Goal: Task Accomplishment & Management: Contribute content

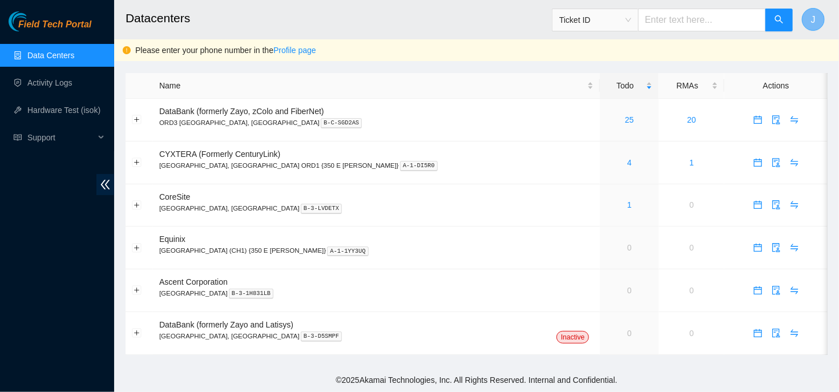
click at [819, 15] on button "J" at bounding box center [812, 19] width 23 height 23
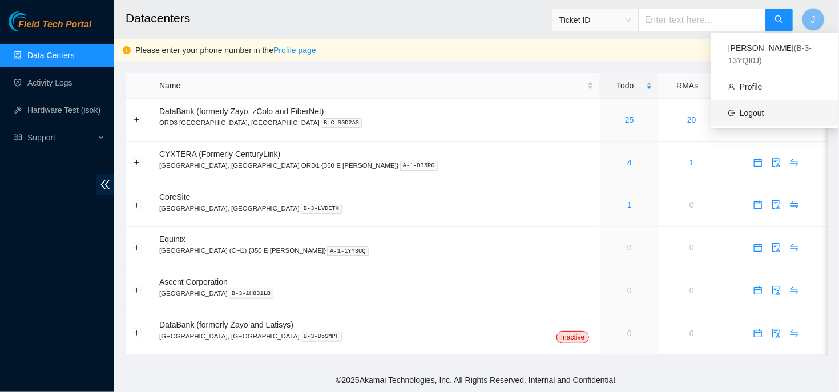
click at [748, 108] on link "Logout" at bounding box center [751, 112] width 25 height 9
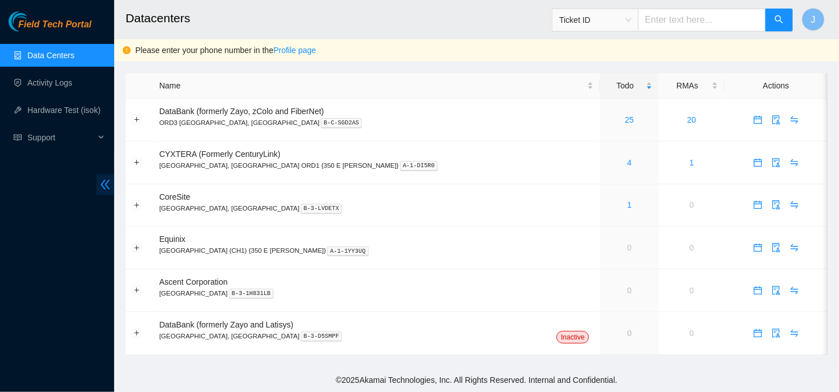
click at [105, 184] on icon "double-left" at bounding box center [105, 185] width 9 height 10
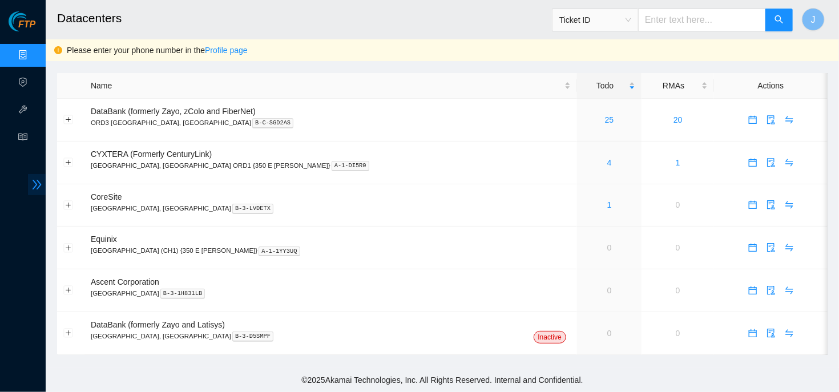
click at [32, 184] on icon "double-right" at bounding box center [37, 185] width 12 height 12
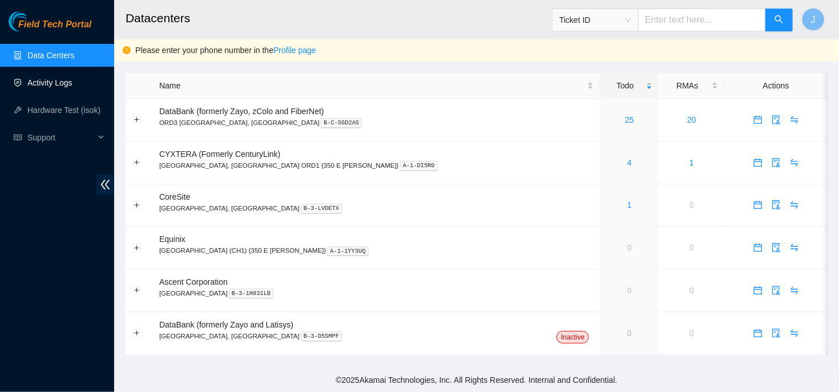
click at [54, 87] on link "Activity Logs" at bounding box center [49, 82] width 45 height 9
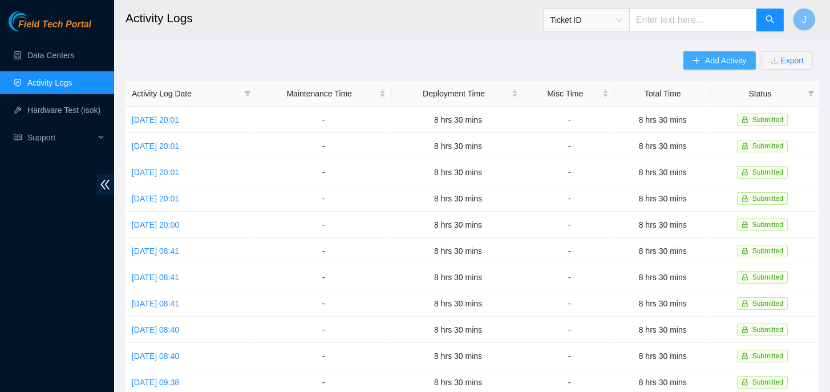
click at [684, 54] on button "Add Activity" at bounding box center [719, 60] width 72 height 18
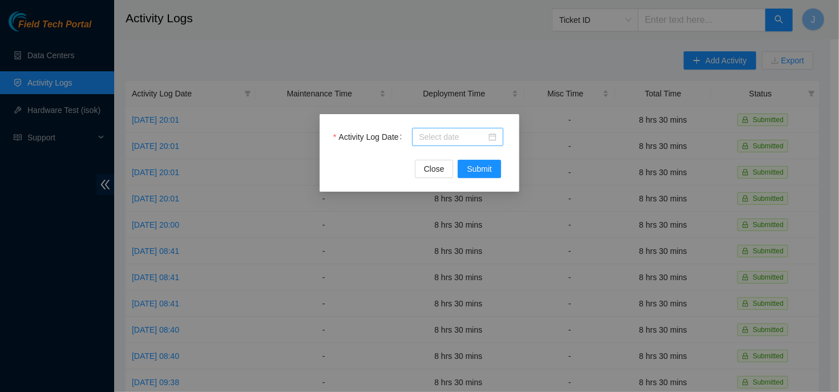
click at [481, 137] on input "Activity Log Date" at bounding box center [452, 137] width 67 height 13
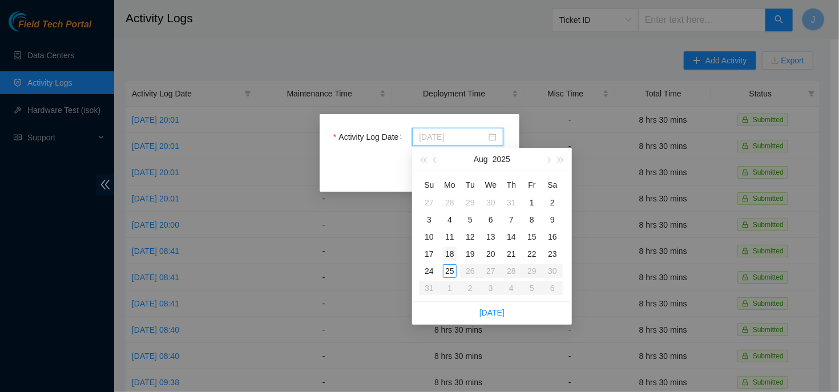
type input "2025-08-18"
click at [452, 253] on div "18" at bounding box center [450, 254] width 14 height 14
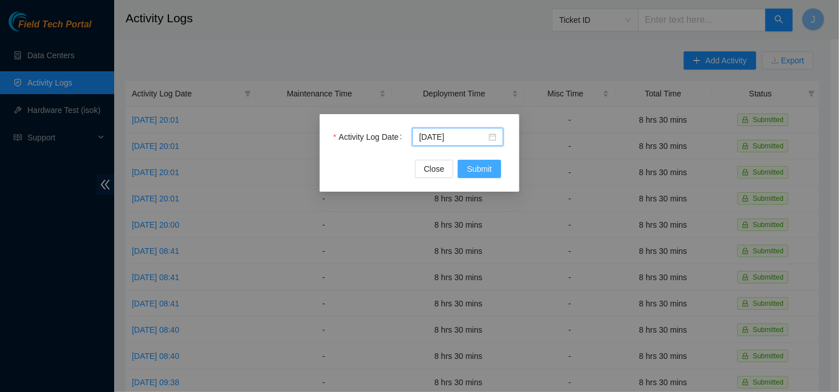
click at [481, 168] on span "Submit" at bounding box center [479, 169] width 25 height 13
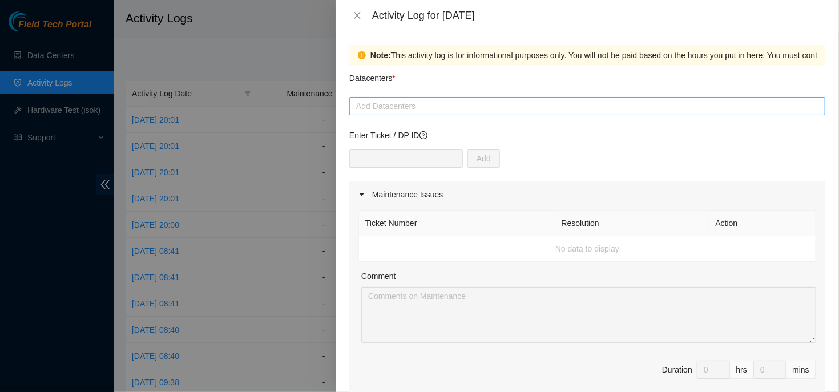
click at [516, 110] on div at bounding box center [587, 106] width 470 height 14
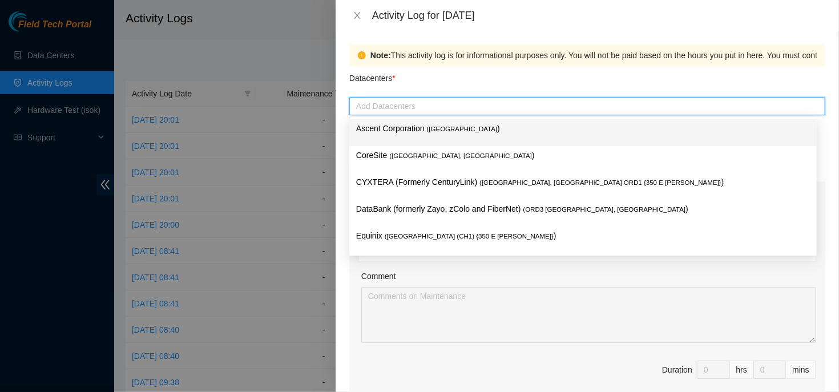
click at [523, 110] on div at bounding box center [587, 106] width 470 height 14
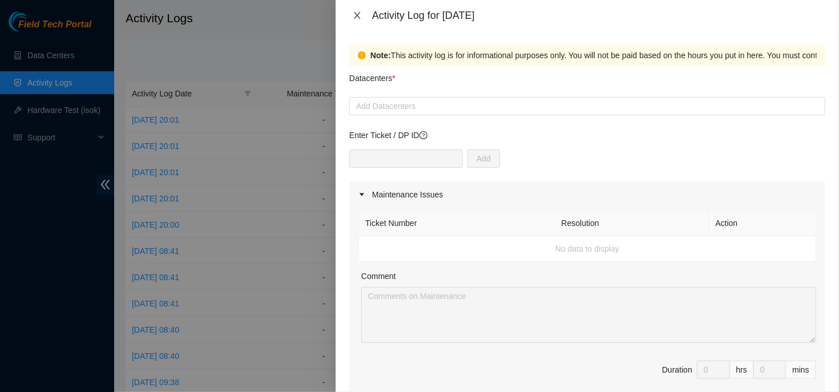
click at [351, 19] on button "Close" at bounding box center [357, 15] width 16 height 11
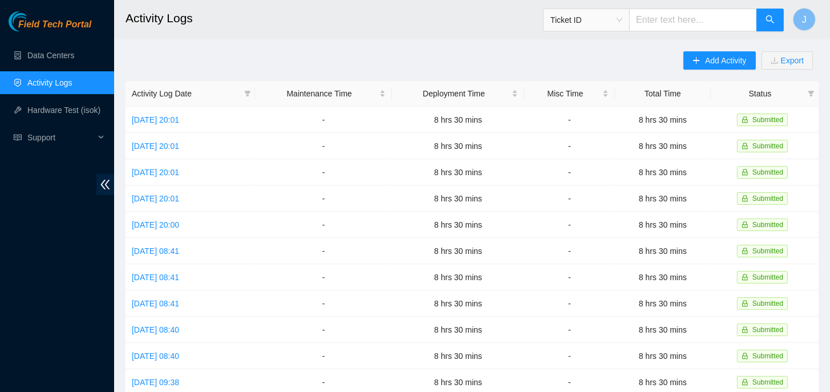
click at [52, 67] on ul "Data Centers Activity Logs Hardware Test (isok) Support" at bounding box center [57, 97] width 114 height 110
click at [52, 51] on link "Data Centers" at bounding box center [50, 55] width 47 height 9
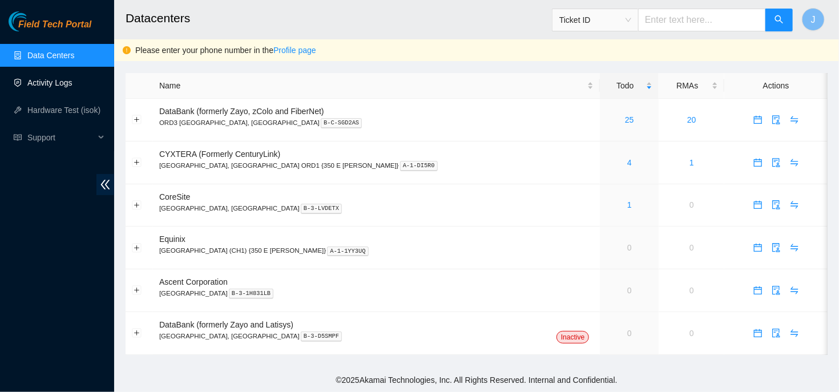
click at [47, 78] on link "Activity Logs" at bounding box center [49, 82] width 45 height 9
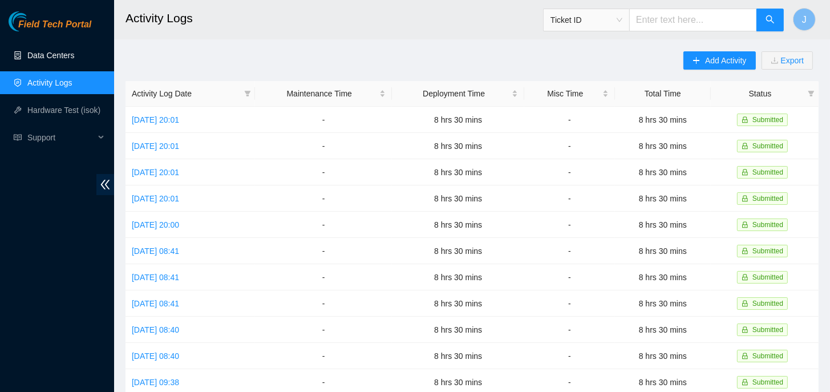
click at [58, 51] on link "Data Centers" at bounding box center [50, 55] width 47 height 9
